Goal: Task Accomplishment & Management: Complete application form

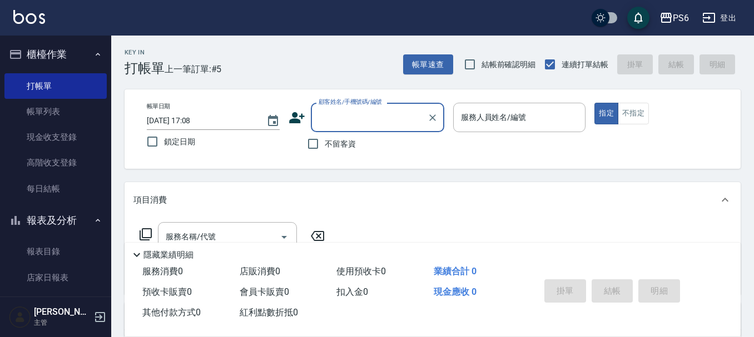
click at [297, 119] on icon at bounding box center [297, 117] width 16 height 11
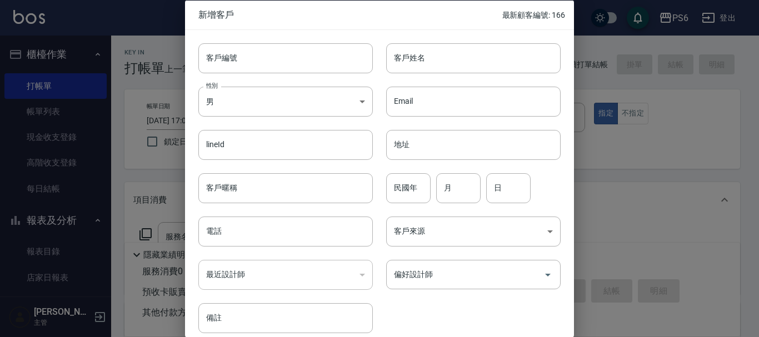
click at [160, 43] on div at bounding box center [379, 168] width 759 height 337
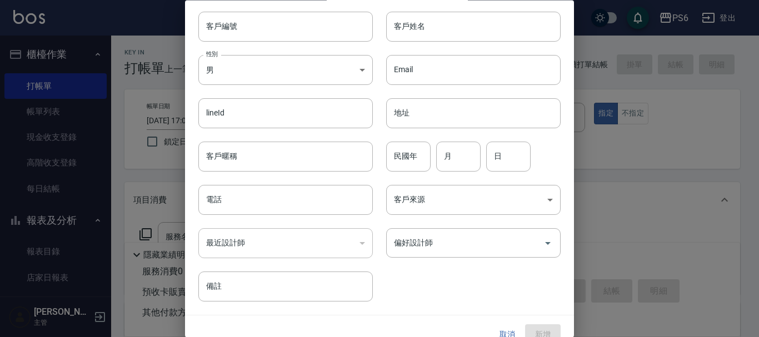
scroll to position [48, 0]
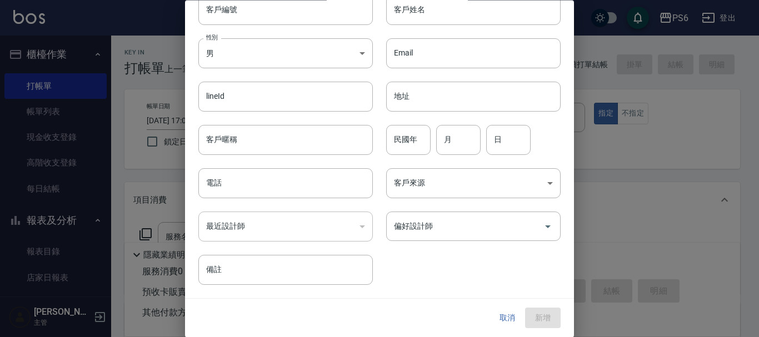
drag, startPoint x: 500, startPoint y: 320, endPoint x: 458, endPoint y: 291, distance: 50.6
click at [500, 321] on button "取消" at bounding box center [508, 318] width 36 height 21
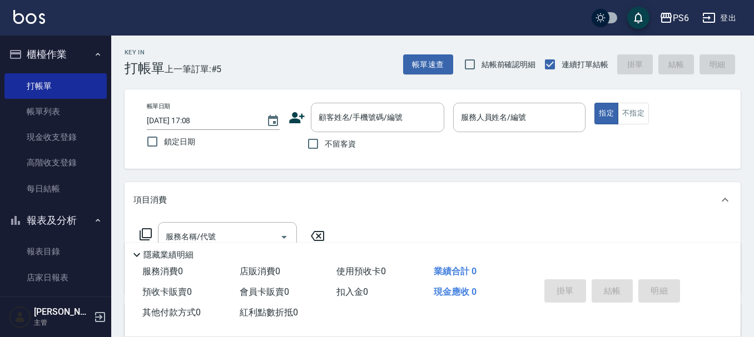
click at [299, 111] on icon at bounding box center [296, 117] width 17 height 17
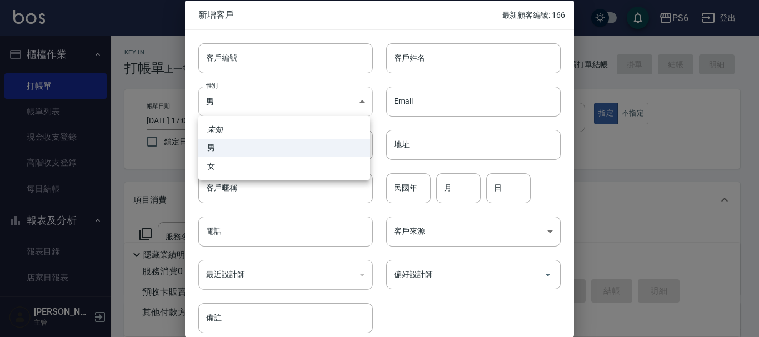
click at [264, 107] on body "PS6 登出 櫃檯作業 打帳單 帳單列表 現金收支登錄 高階收支登錄 每日結帳 報表及分析 報表目錄 店家日報表 互助日報表 互助排行榜 互助點數明細 設計師…" at bounding box center [379, 271] width 759 height 543
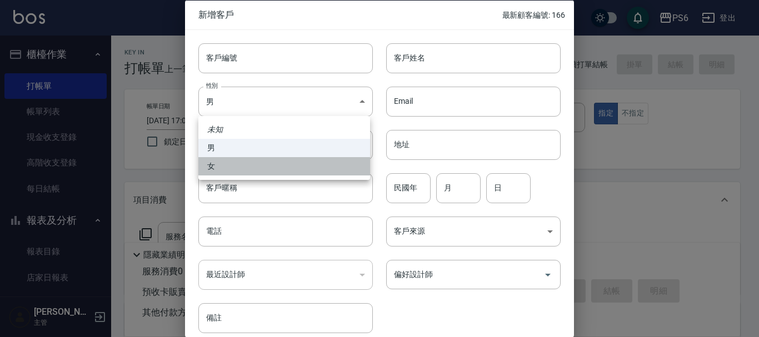
click at [251, 169] on li "女" at bounding box center [284, 166] width 172 height 18
type input "[DEMOGRAPHIC_DATA]"
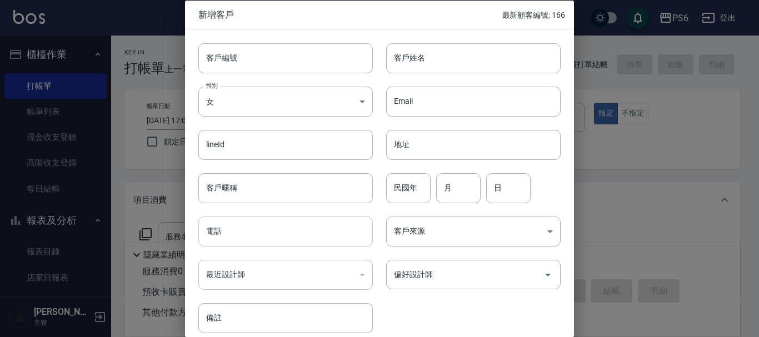
click at [249, 238] on input "電話" at bounding box center [285, 232] width 174 height 30
type input "0934011361"
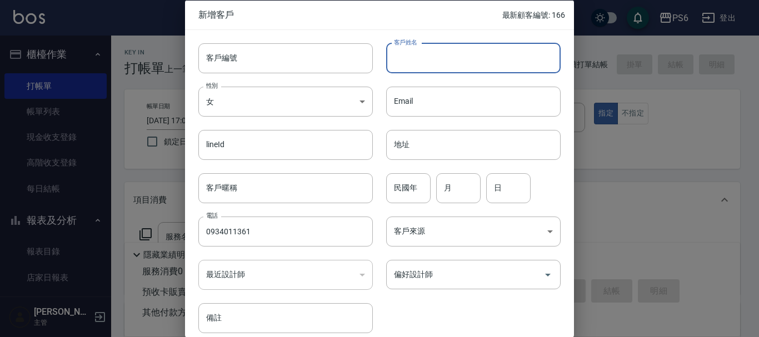
click at [436, 54] on input "客戶姓名" at bounding box center [473, 58] width 174 height 30
click at [444, 59] on input "分分" at bounding box center [473, 58] width 174 height 30
type input "分"
click at [427, 58] on input "分分" at bounding box center [473, 58] width 174 height 30
type input "分"
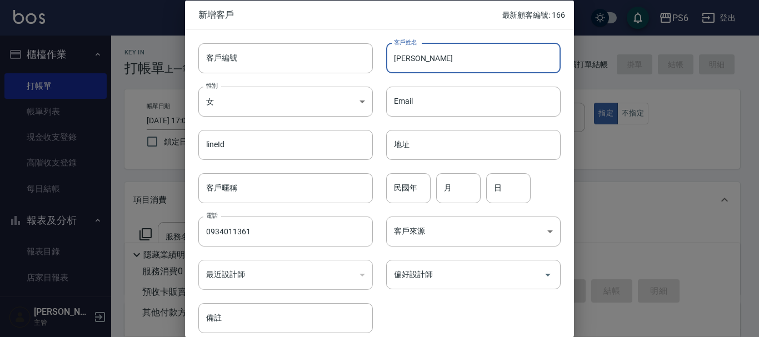
click at [443, 62] on input "[PERSON_NAME]" at bounding box center [473, 58] width 174 height 30
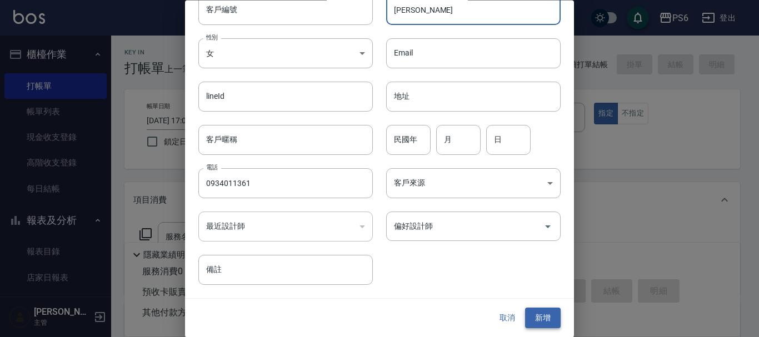
type input "[PERSON_NAME]"
click at [538, 316] on button "新增" at bounding box center [543, 318] width 36 height 21
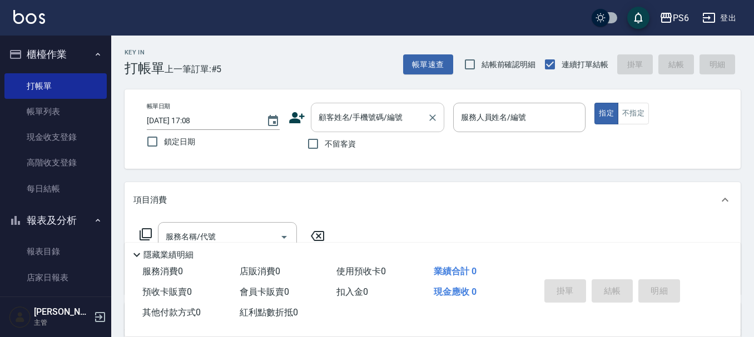
click at [325, 118] on input "顧客姓名/手機號碼/編號" at bounding box center [369, 117] width 107 height 19
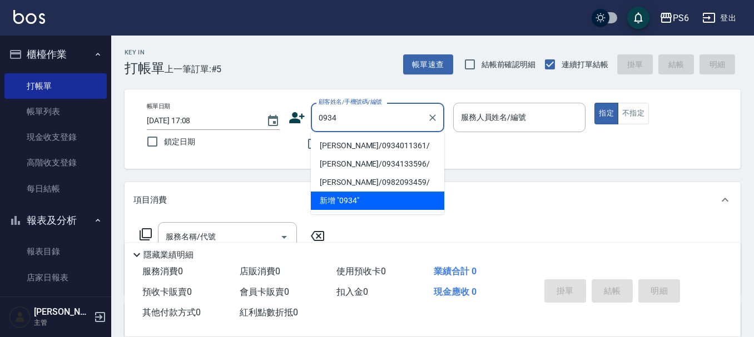
click at [402, 142] on li "[PERSON_NAME]/0934011361/" at bounding box center [377, 146] width 133 height 18
type input "[PERSON_NAME]/0934011361/"
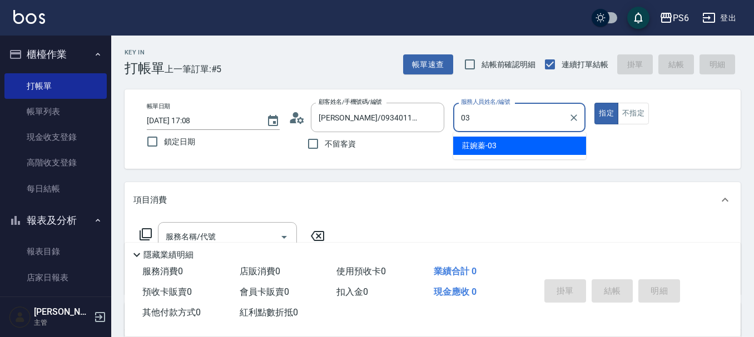
type input "03"
type button "true"
type input "莊婉蓁-03"
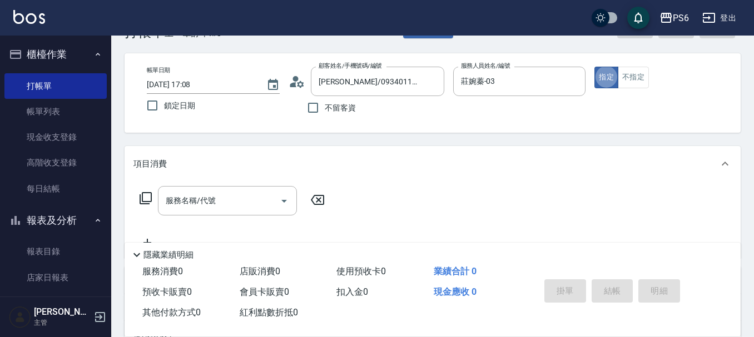
scroll to position [56, 0]
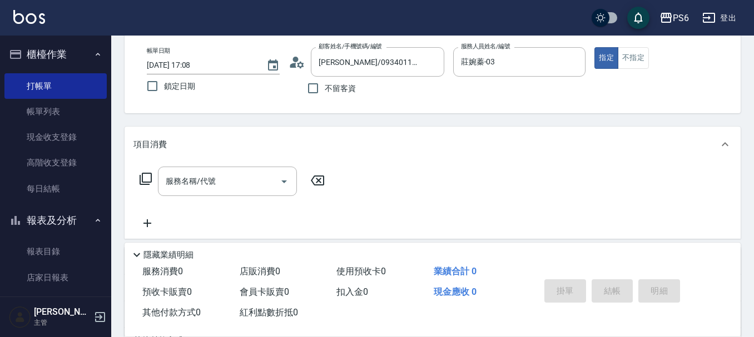
click at [149, 178] on icon at bounding box center [145, 178] width 13 height 13
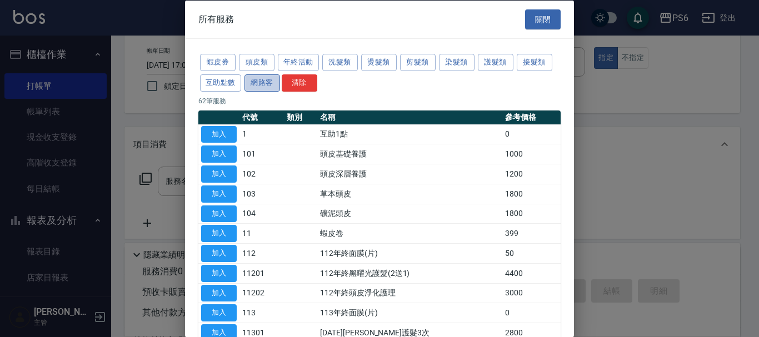
click at [275, 86] on button "網路客" at bounding box center [263, 82] width 36 height 17
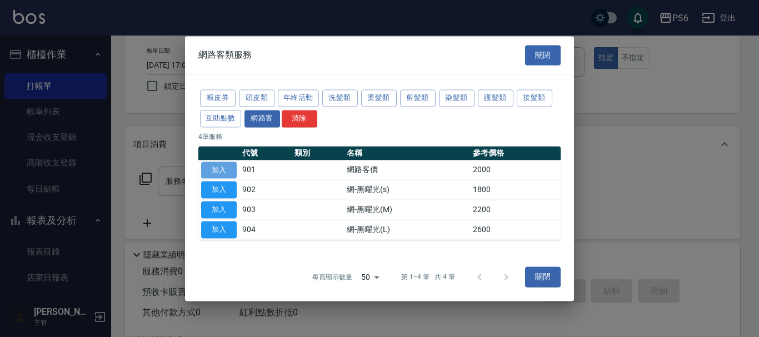
drag, startPoint x: 217, startPoint y: 168, endPoint x: 315, endPoint y: 153, distance: 98.4
click at [218, 168] on button "加入" at bounding box center [219, 170] width 36 height 17
type input "網路客價(901)"
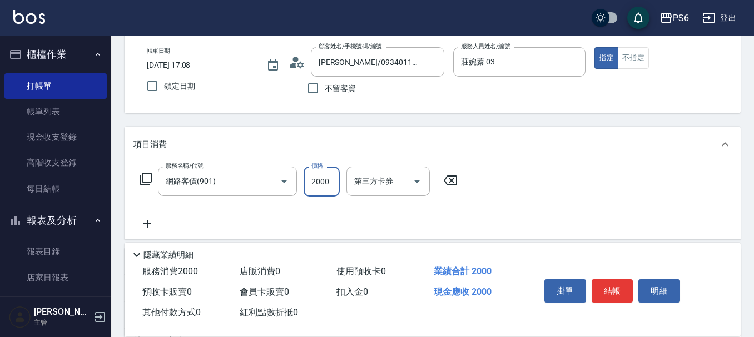
click at [322, 186] on input "2000" at bounding box center [321, 182] width 36 height 30
drag, startPoint x: 307, startPoint y: 179, endPoint x: 375, endPoint y: 181, distance: 67.8
click at [377, 181] on div "服務名稱/代號 網路客價(901) 服務名稱/代號 價格 3999 價格 第三方卡券 第三方卡券" at bounding box center [298, 182] width 331 height 30
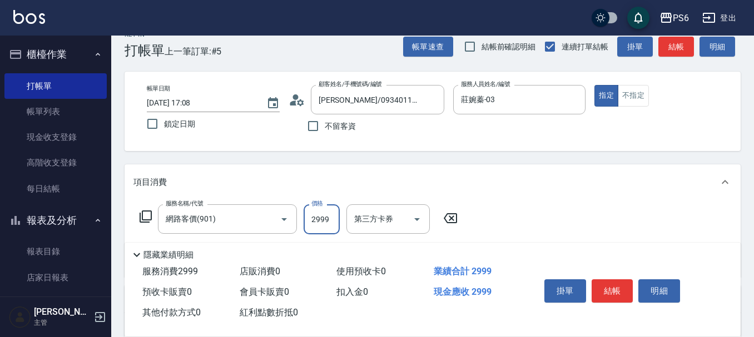
scroll to position [0, 0]
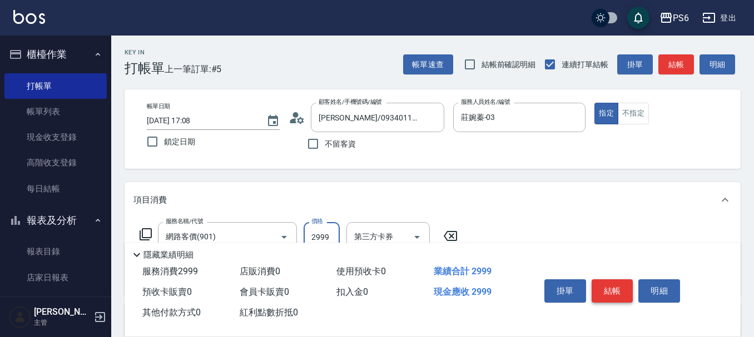
type input "2999"
click at [608, 281] on button "結帳" at bounding box center [612, 291] width 42 height 23
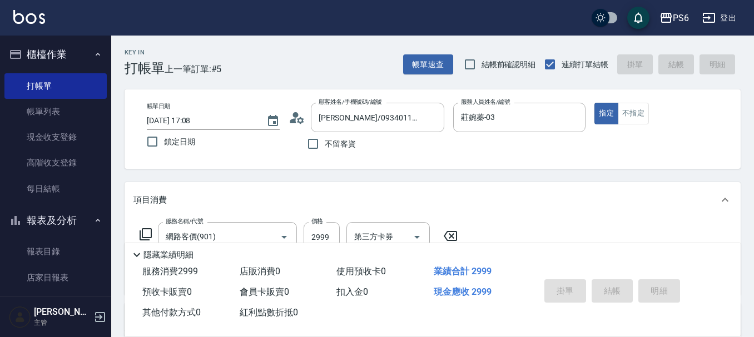
type input "[DATE] 18:07"
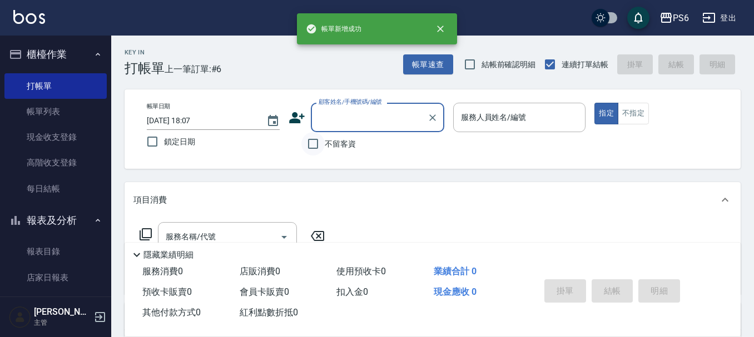
click at [312, 143] on input "不留客資" at bounding box center [312, 143] width 23 height 23
checkbox input "true"
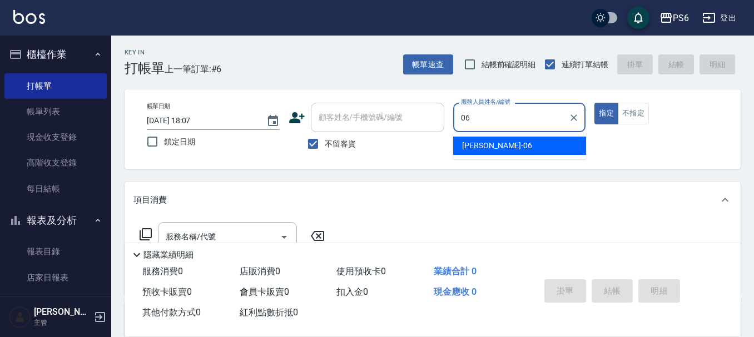
type input "[PERSON_NAME]-06"
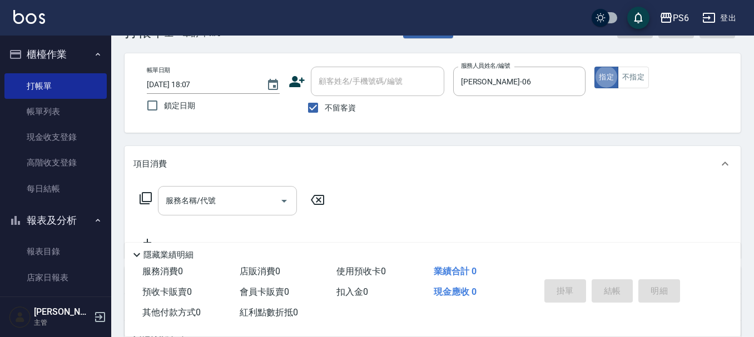
scroll to position [56, 0]
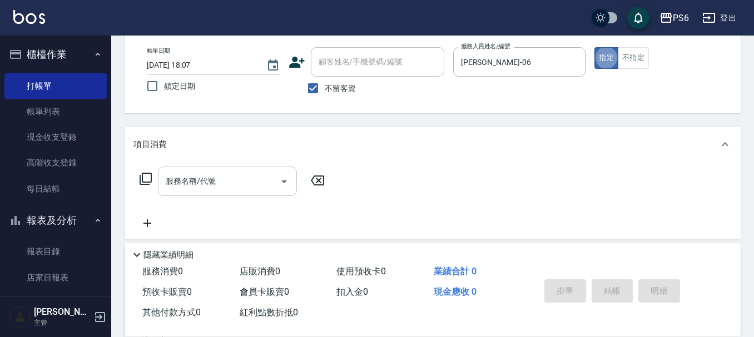
click at [257, 182] on input "服務名稱/代號" at bounding box center [219, 181] width 112 height 19
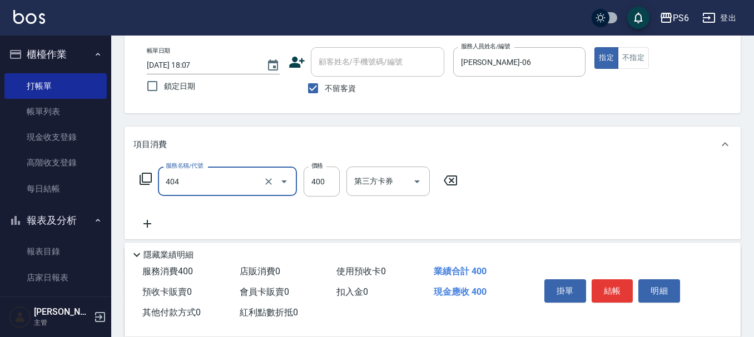
type input "B級剪髮(404)"
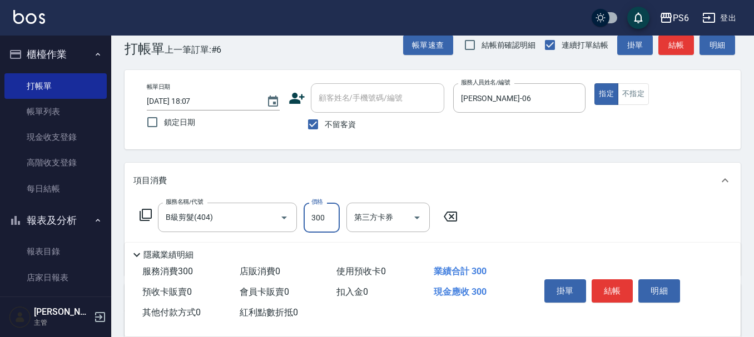
scroll to position [0, 0]
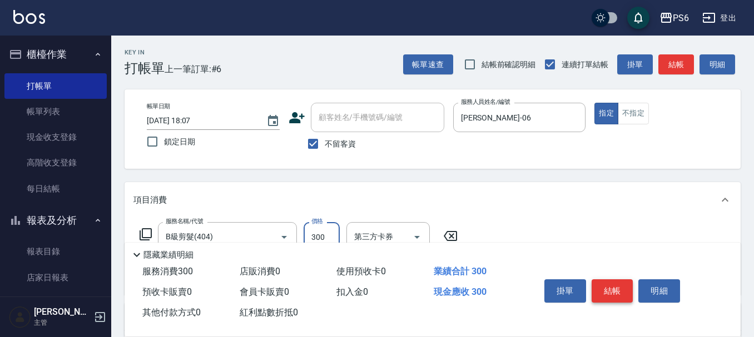
type input "300"
click at [615, 286] on button "結帳" at bounding box center [612, 291] width 42 height 23
